Goal: Information Seeking & Learning: Compare options

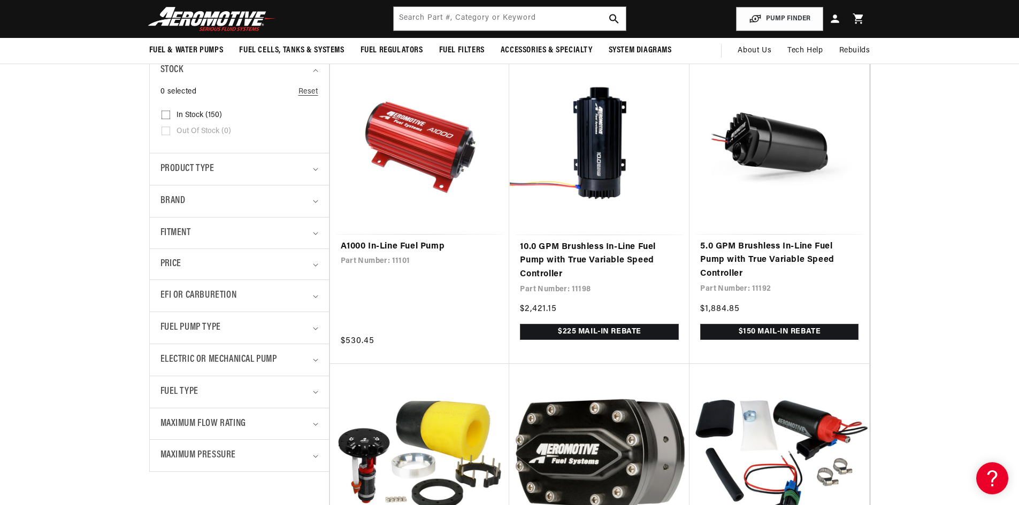
scroll to position [213, 0]
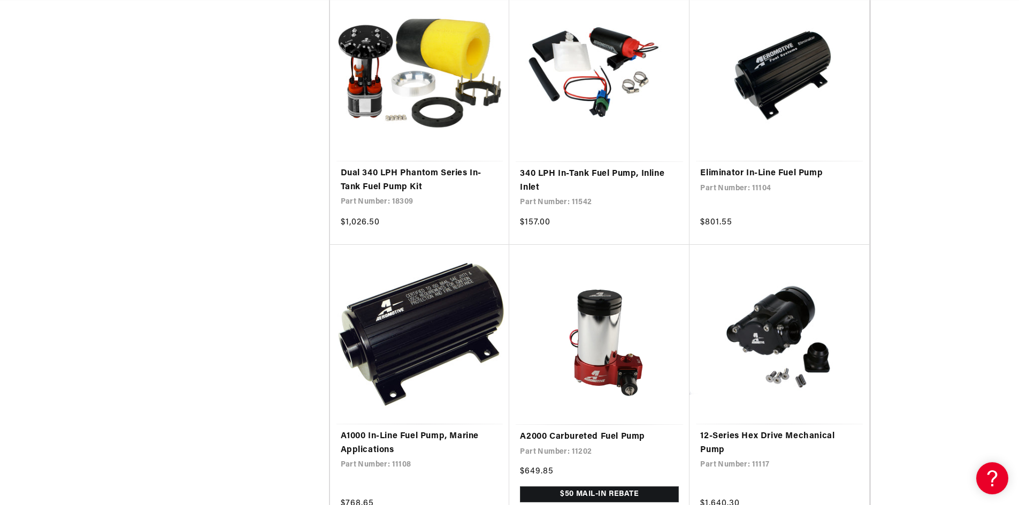
scroll to position [0, 1356]
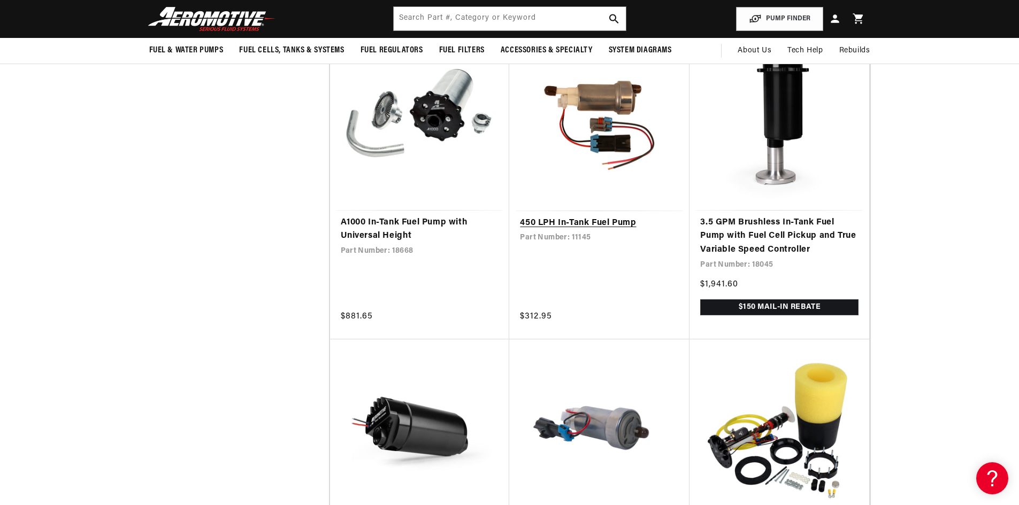
click at [566, 217] on link "450 LPH In-Tank Fuel Pump" at bounding box center [599, 224] width 159 height 14
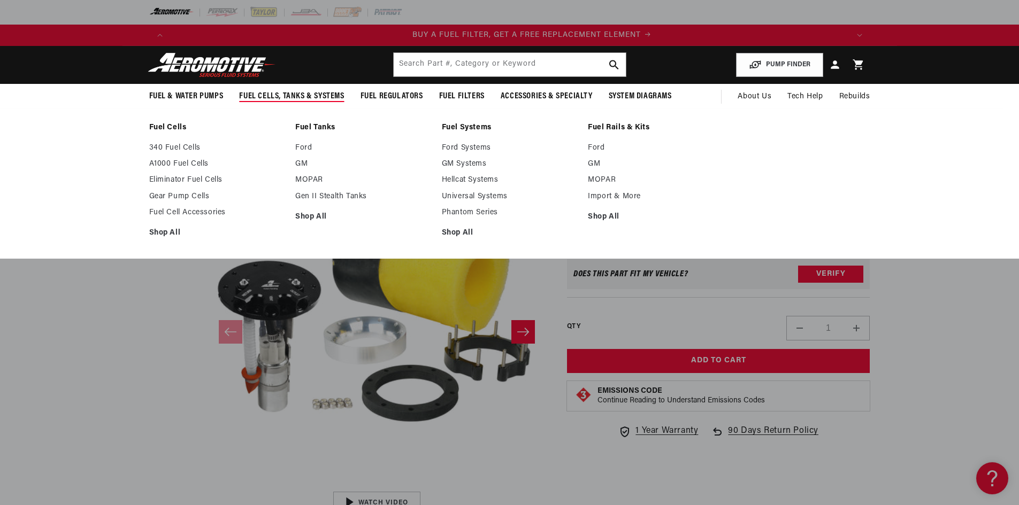
scroll to position [0, 678]
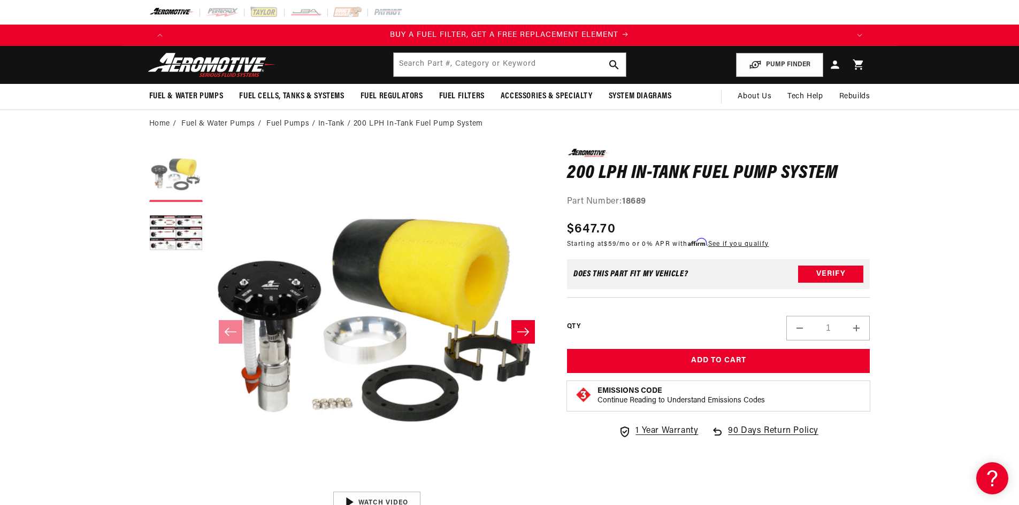
click at [173, 200] on button "Load image 1 in gallery view" at bounding box center [175, 175] width 53 height 53
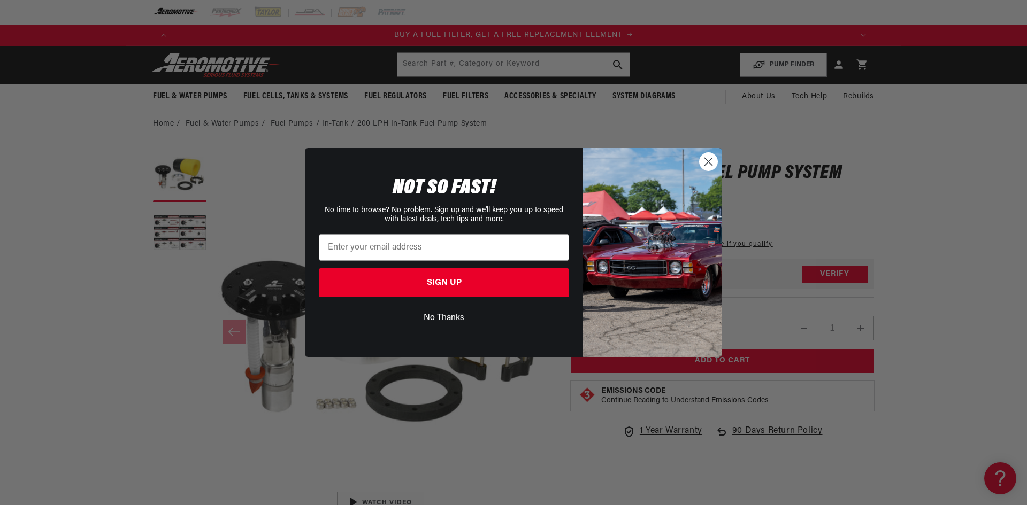
click at [704, 157] on circle "Close dialog" at bounding box center [709, 162] width 18 height 18
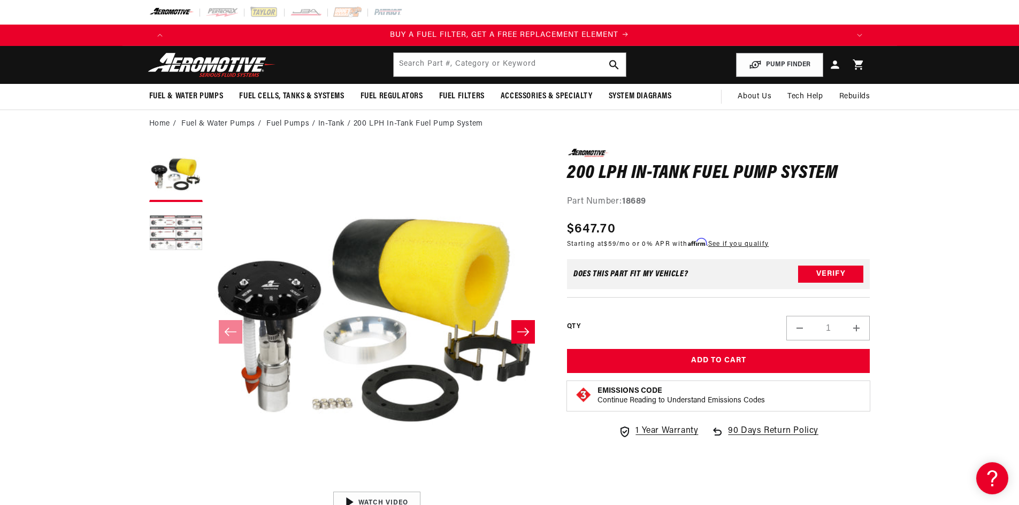
click at [166, 228] on button "Load image 2 in gallery view" at bounding box center [175, 234] width 53 height 53
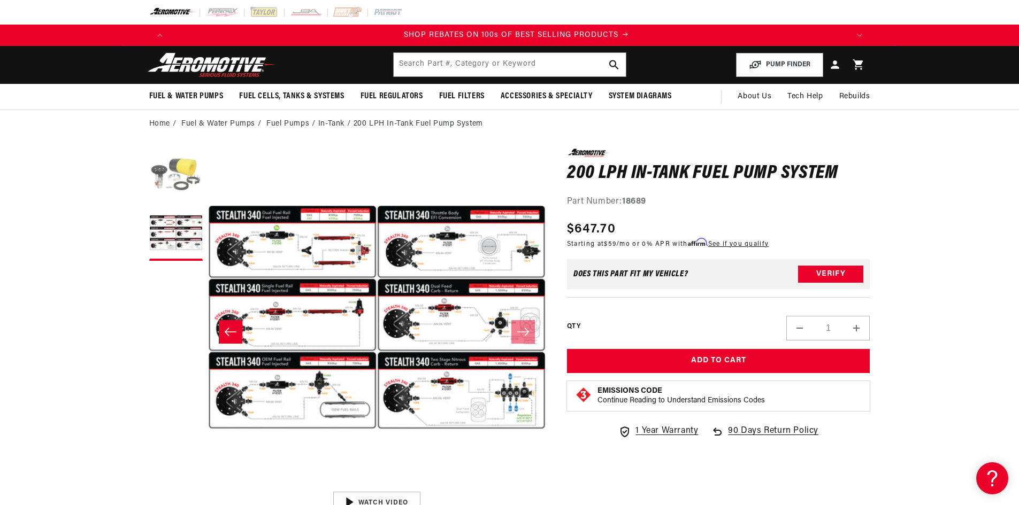
scroll to position [0, 1356]
click at [184, 178] on button "Load image 1 in gallery view" at bounding box center [175, 175] width 53 height 53
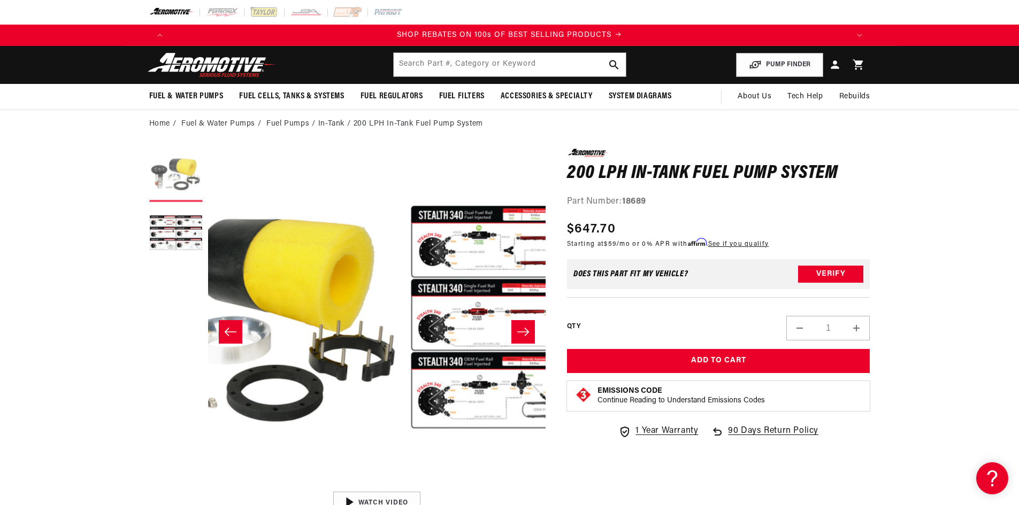
scroll to position [0, 0]
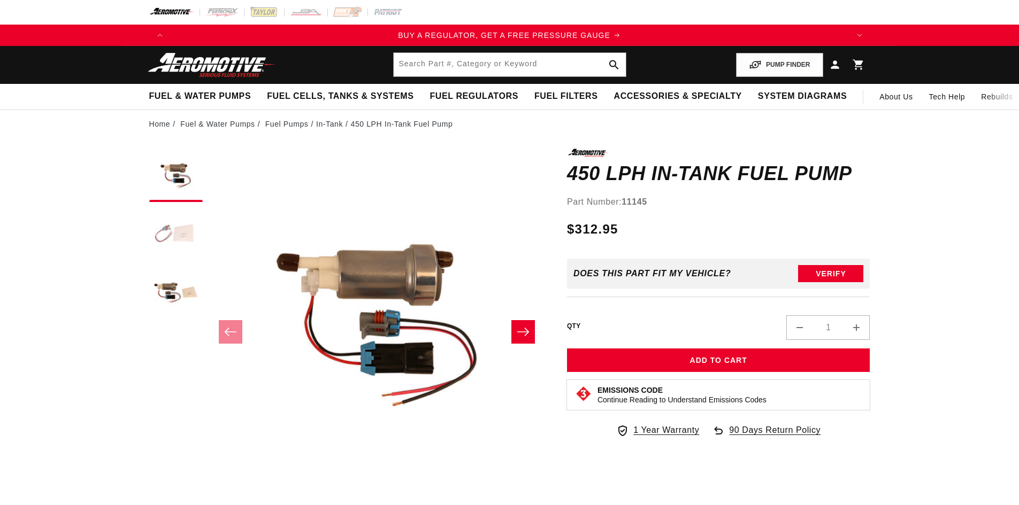
click at [179, 249] on button "Load image 2 in gallery view" at bounding box center [175, 234] width 53 height 53
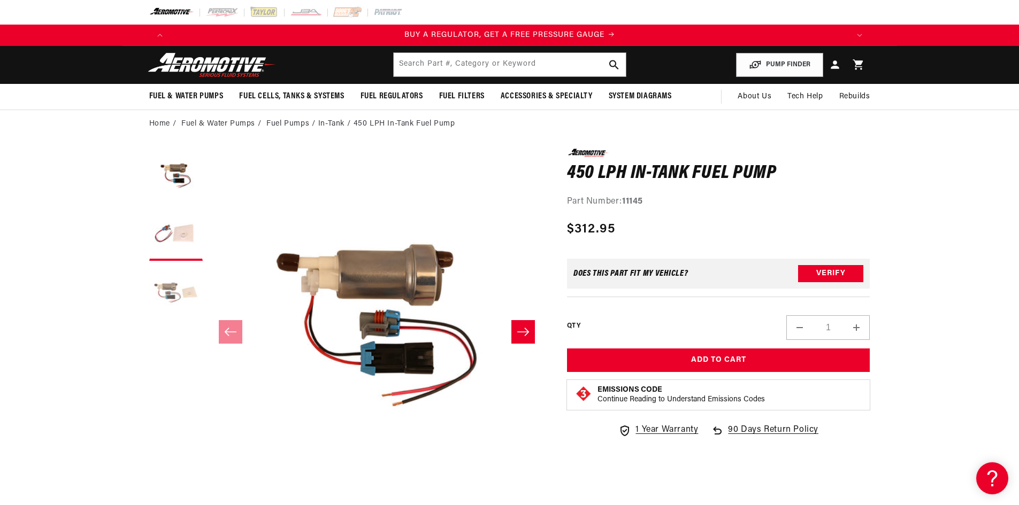
scroll to position [0, 156]
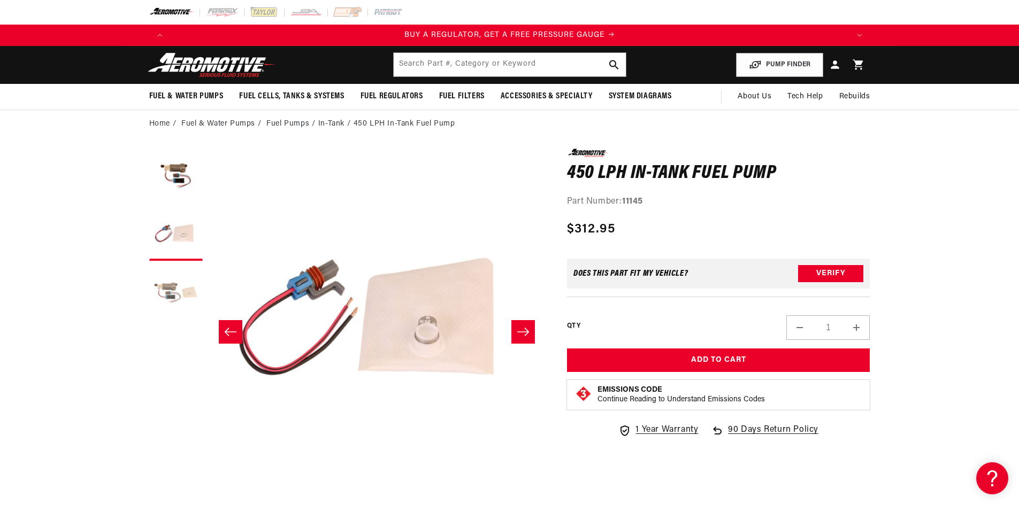
click at [172, 282] on button "Load image 3 in gallery view" at bounding box center [175, 292] width 53 height 53
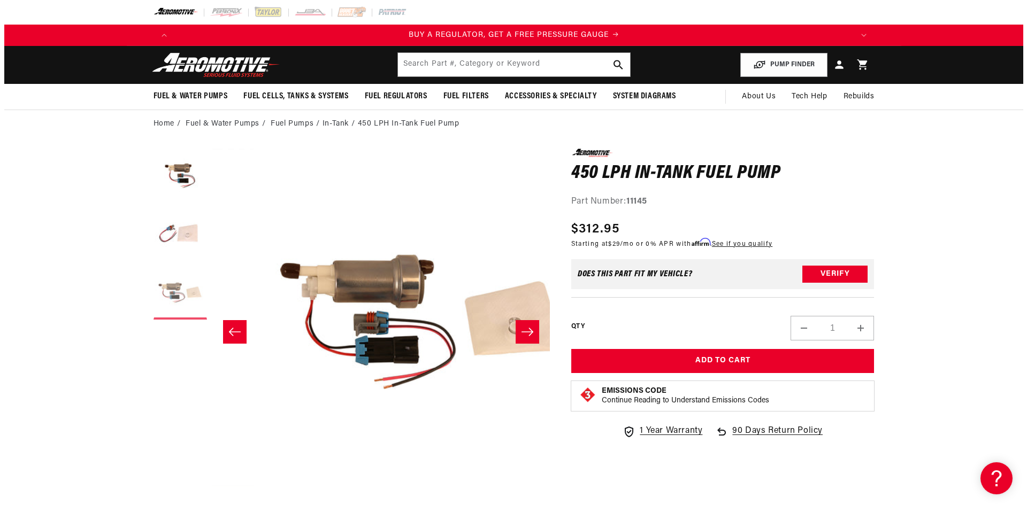
scroll to position [0, 675]
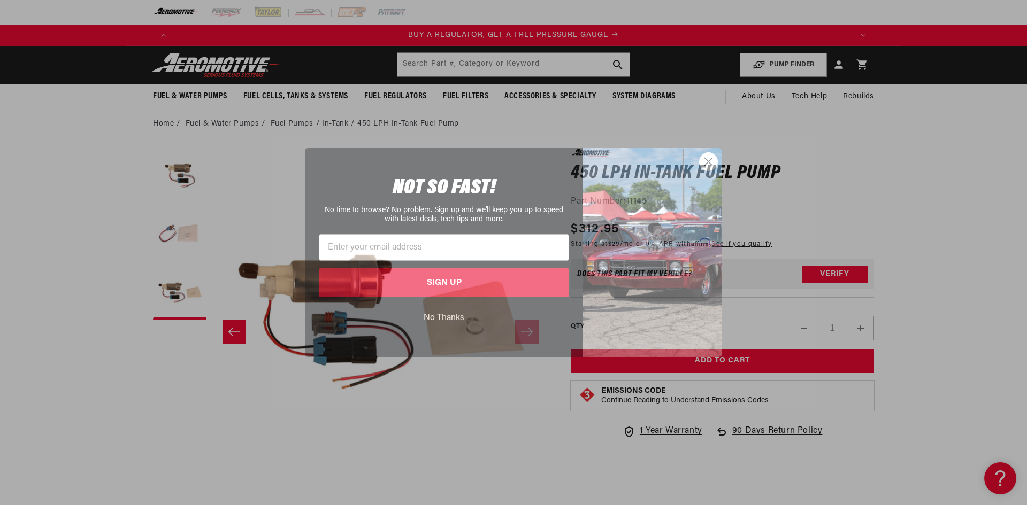
click at [712, 159] on circle "Close dialog" at bounding box center [709, 162] width 18 height 18
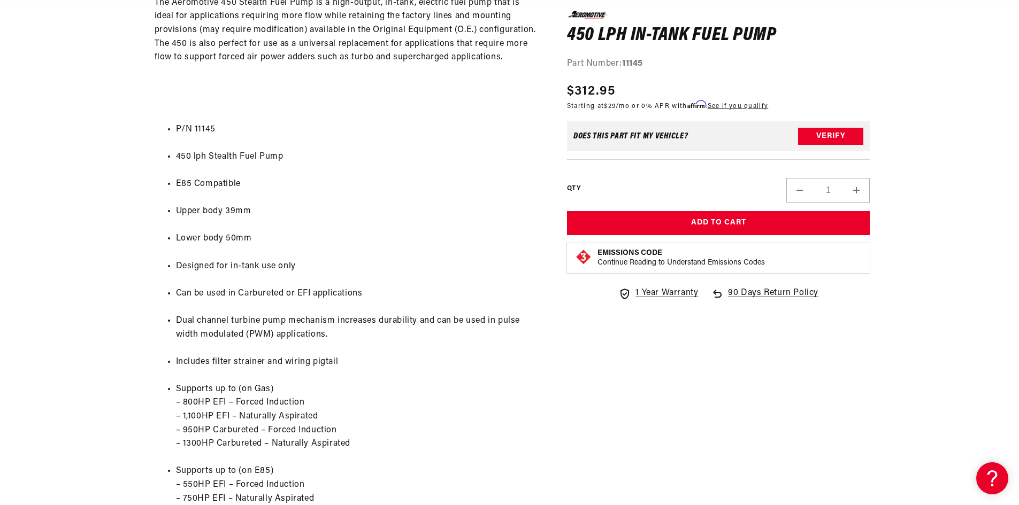
scroll to position [595, 0]
click at [116, 217] on section "0.0 star rating Write a review 450 LPH In-Tank Fuel Pump 450 LPH In-Tank Fuel P…" at bounding box center [509, 108] width 1019 height 1131
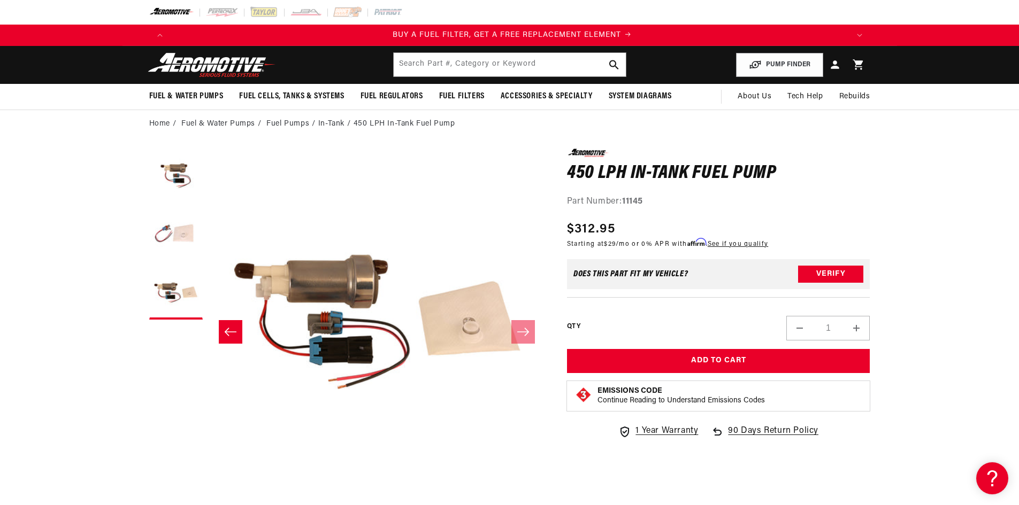
scroll to position [0, 678]
